Goal: Transaction & Acquisition: Obtain resource

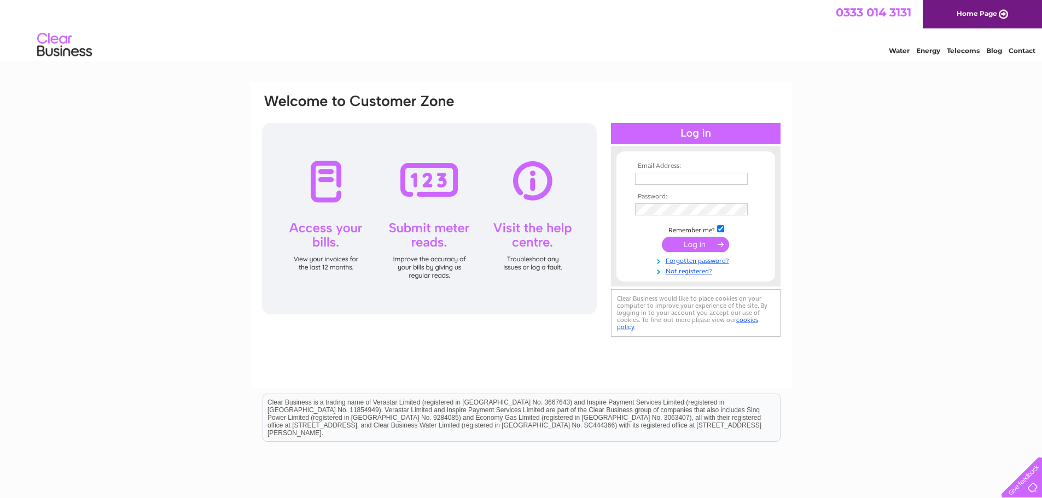
type input "linda.collins@tjisolutions.com"
click at [697, 245] on input "submit" at bounding box center [695, 244] width 67 height 15
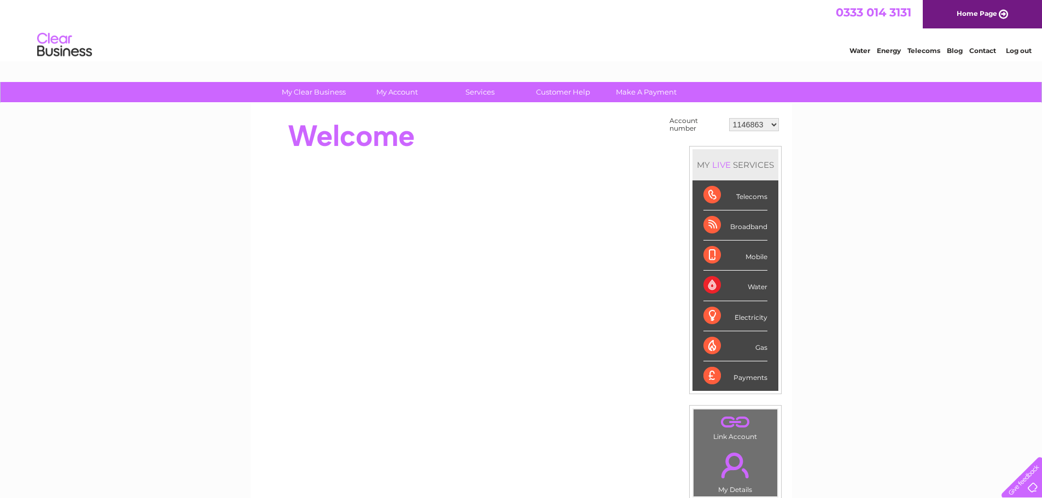
click at [773, 124] on select "1146863 30314434" at bounding box center [754, 124] width 50 height 13
select select "30314434"
click at [729, 118] on select "1146863 30314434" at bounding box center [754, 124] width 50 height 13
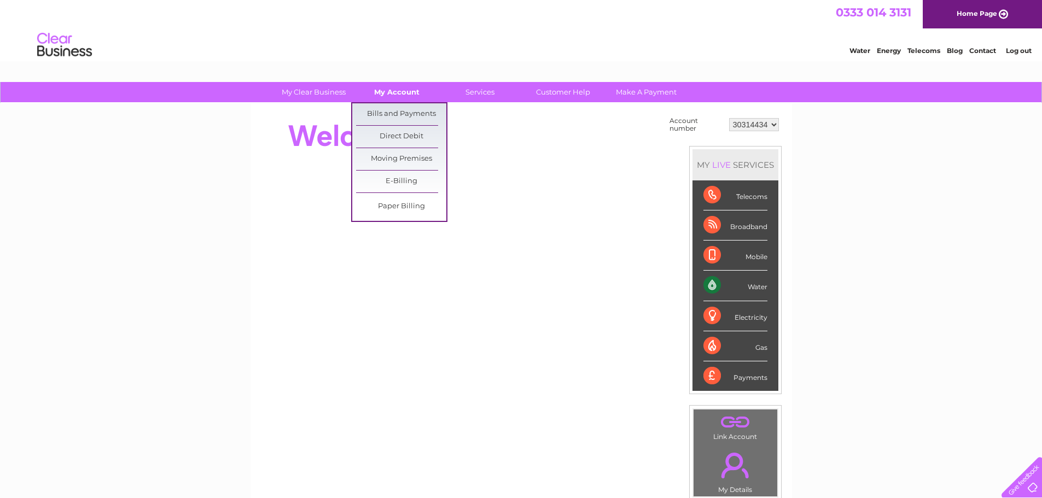
click at [381, 95] on link "My Account" at bounding box center [397, 92] width 90 height 20
click at [384, 108] on link "Bills and Payments" at bounding box center [401, 114] width 90 height 22
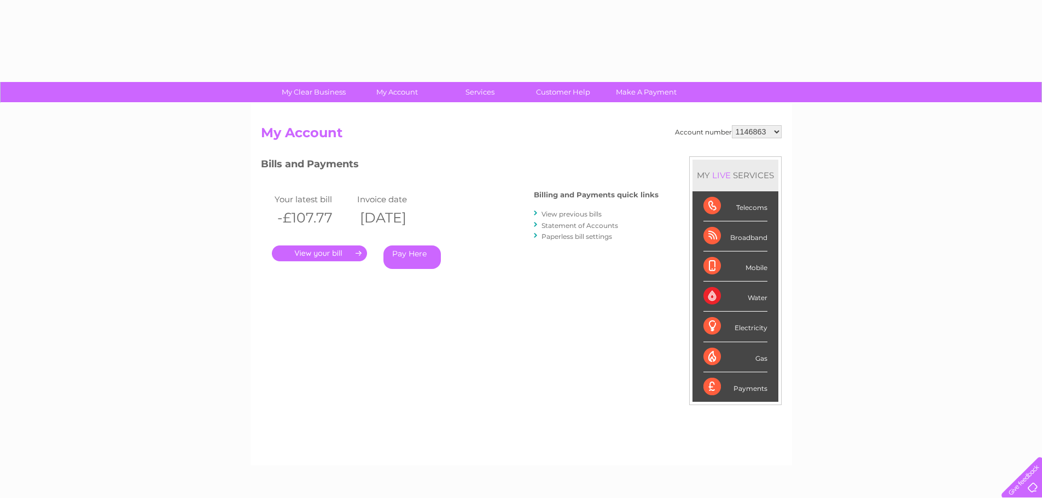
click at [774, 128] on select "1146863 30314434" at bounding box center [757, 131] width 50 height 13
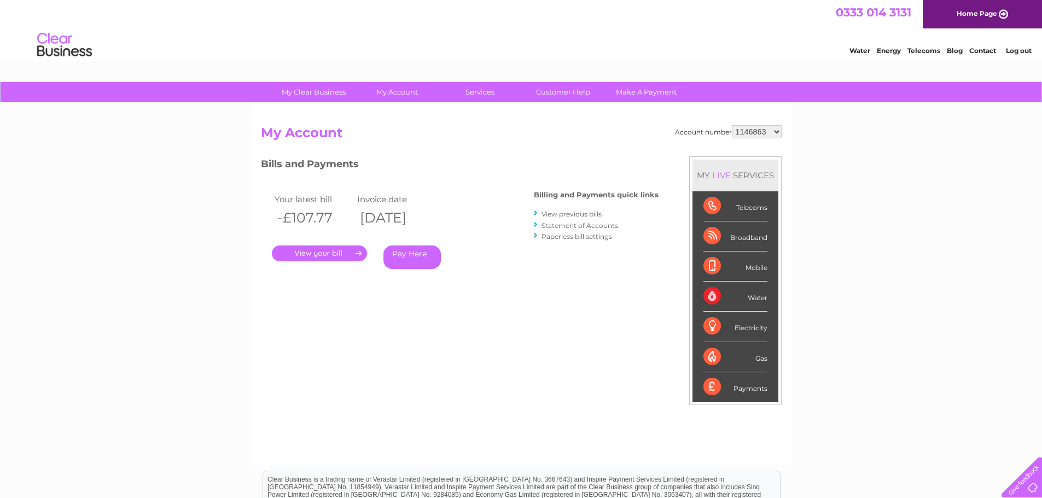
select select "30314434"
click at [732, 125] on select "1146863 30314434" at bounding box center [757, 131] width 50 height 13
click at [328, 253] on link "." at bounding box center [319, 254] width 95 height 16
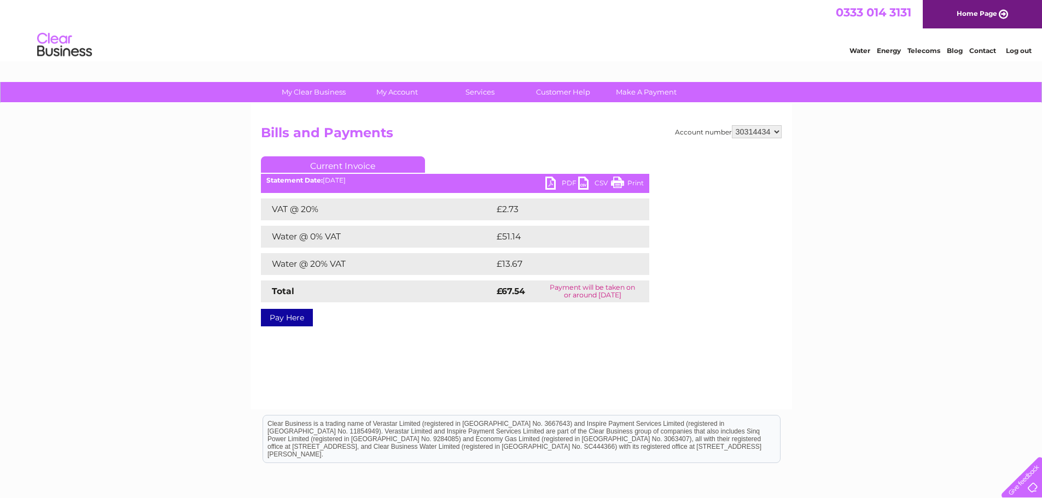
click at [552, 183] on link "PDF" at bounding box center [561, 185] width 33 height 16
